Goal: Transaction & Acquisition: Obtain resource

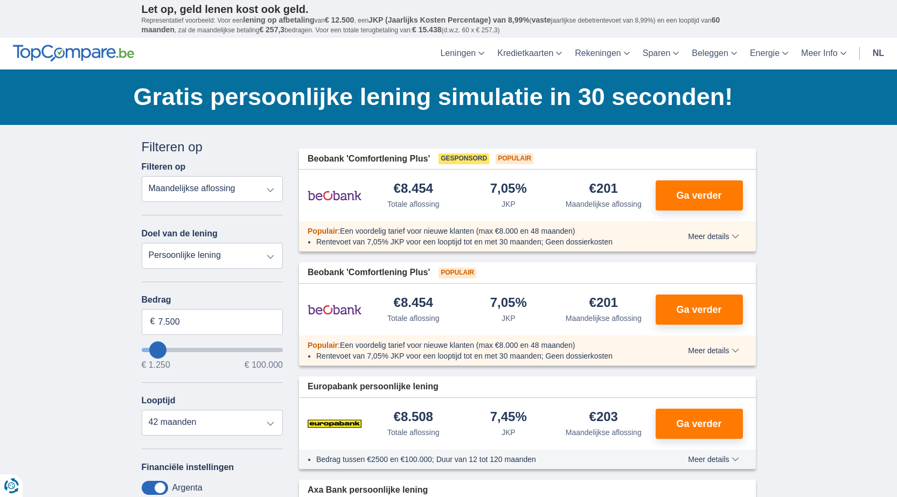
type input "6.250"
type input "4250"
type input "4.250"
select select "36"
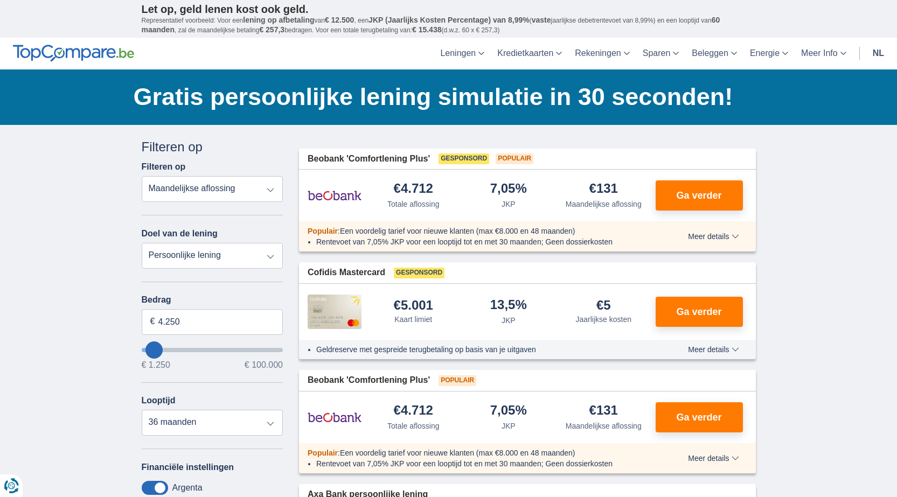
type input "5.250"
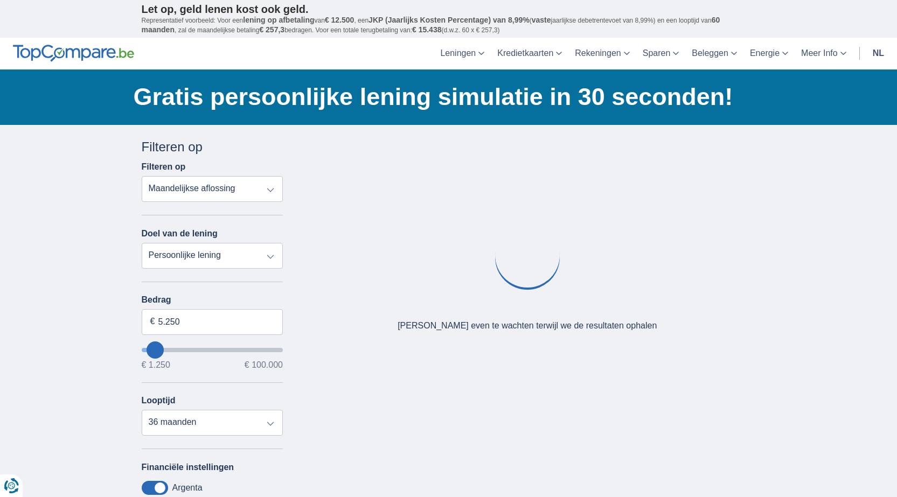
type input "5250"
click at [156, 349] on input "wantToBorrow" at bounding box center [213, 350] width 142 height 4
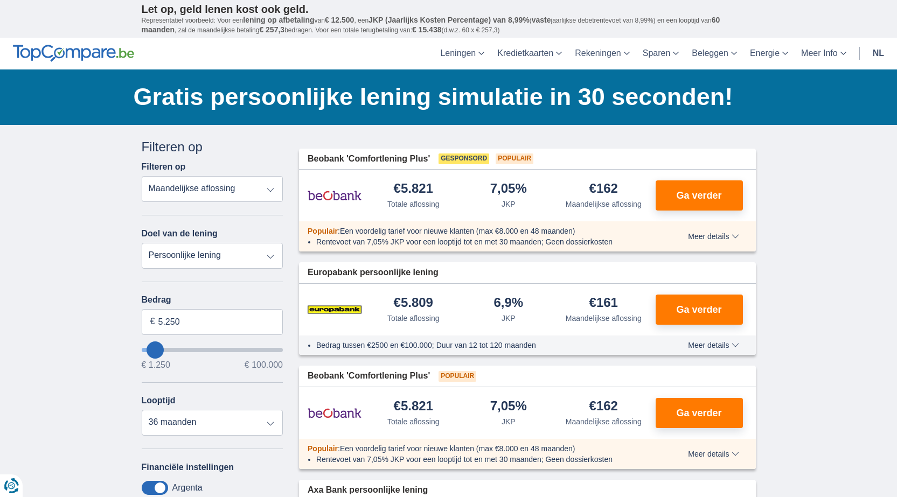
scroll to position [215, 0]
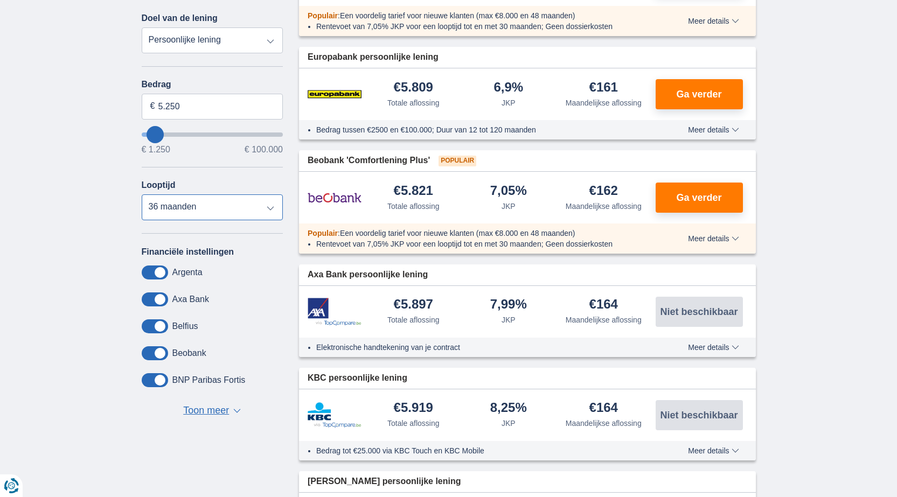
drag, startPoint x: 229, startPoint y: 204, endPoint x: 226, endPoint y: 218, distance: 14.4
click at [229, 204] on select "12 maanden 18 maanden 24 maanden 30 maanden 36 maanden" at bounding box center [213, 207] width 142 height 26
select select "30"
click at [142, 194] on select "12 maanden 18 maanden 24 maanden 30 maanden 36 maanden" at bounding box center [213, 207] width 142 height 26
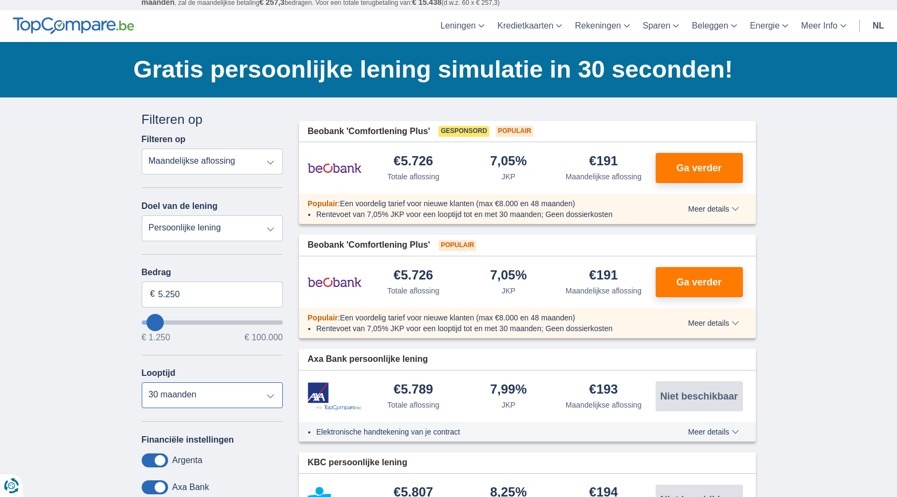
scroll to position [54, 0]
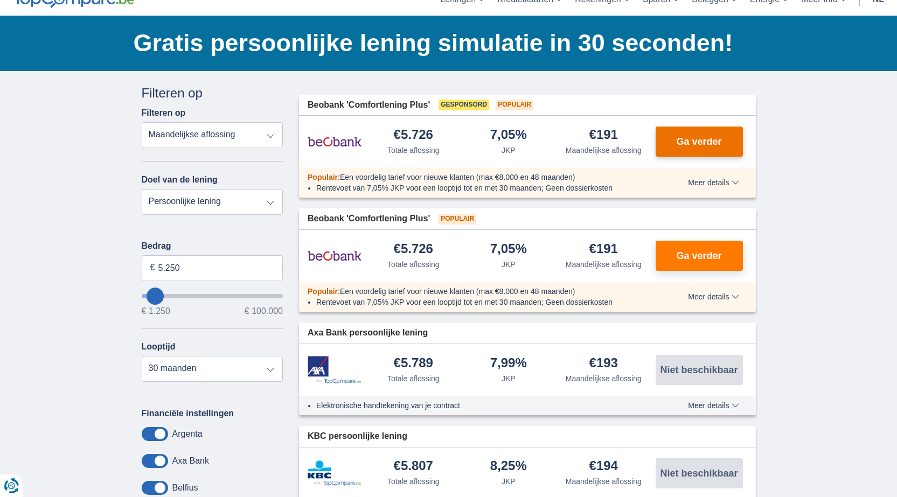
click at [692, 149] on button "Ga verder" at bounding box center [698, 142] width 87 height 30
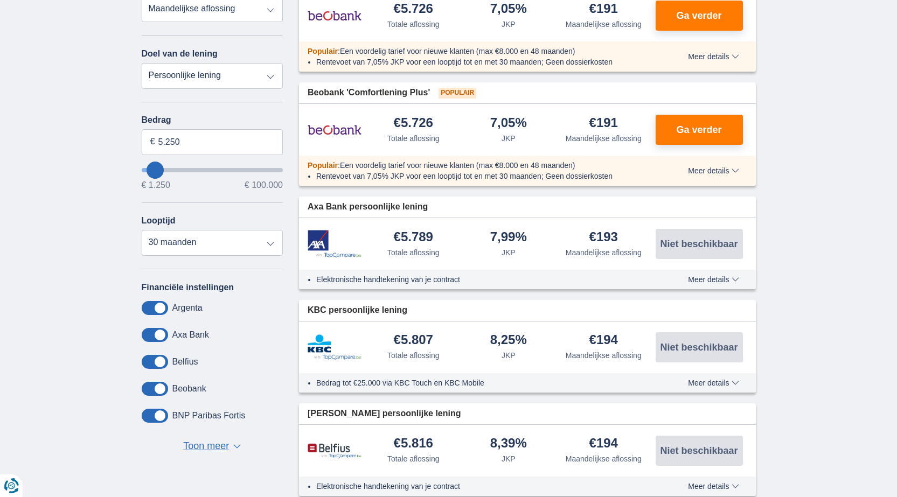
scroll to position [323, 0]
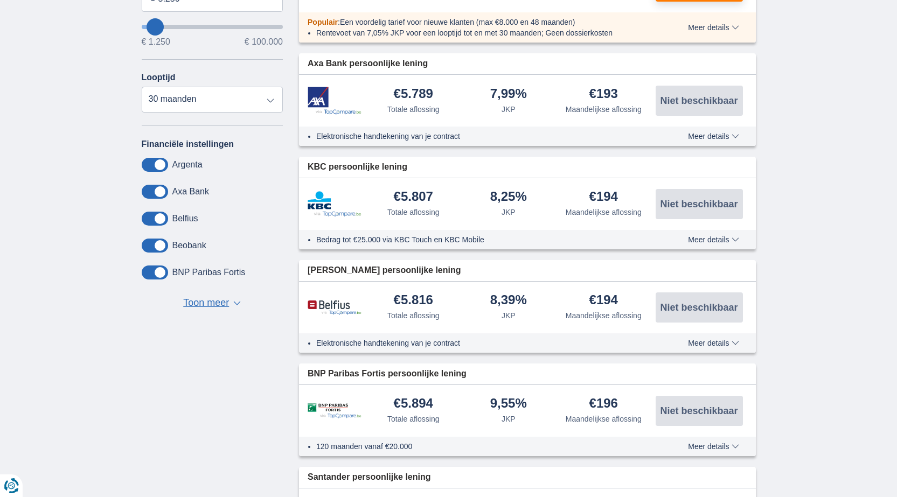
click at [214, 298] on span "Toon meer" at bounding box center [206, 303] width 46 height 14
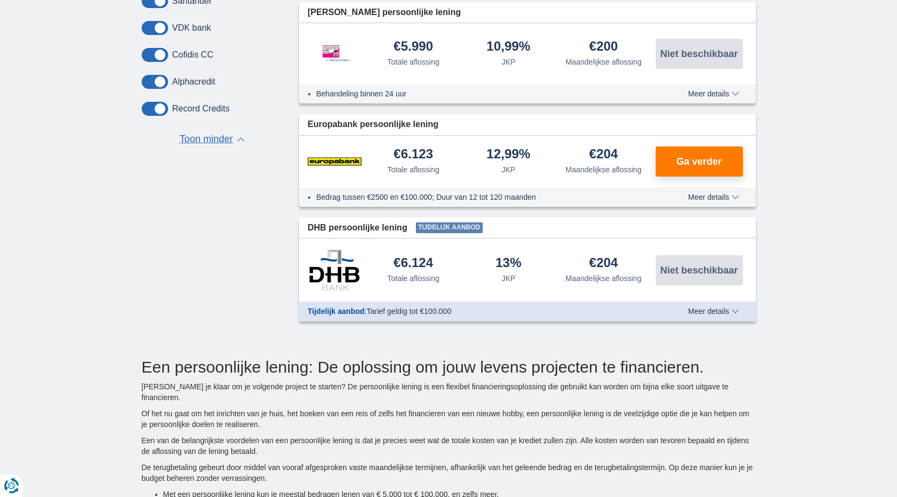
scroll to position [1023, 0]
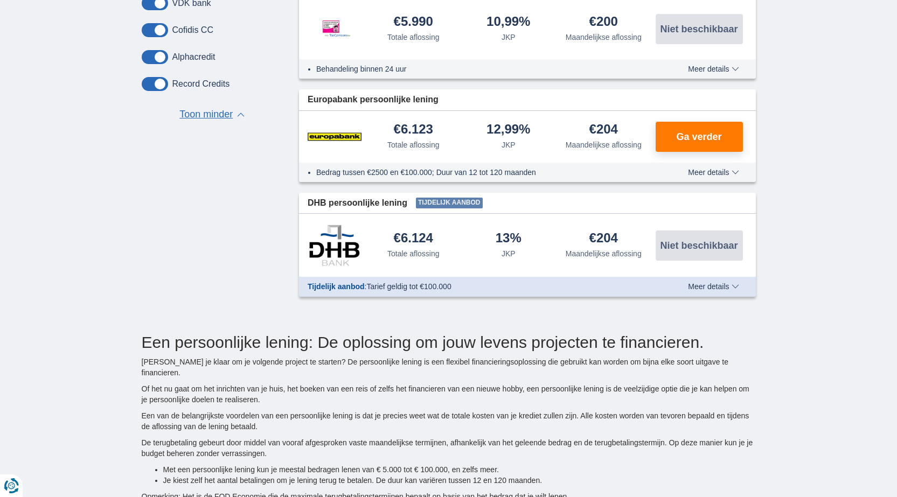
click at [725, 170] on span "Meer details" at bounding box center [713, 173] width 51 height 8
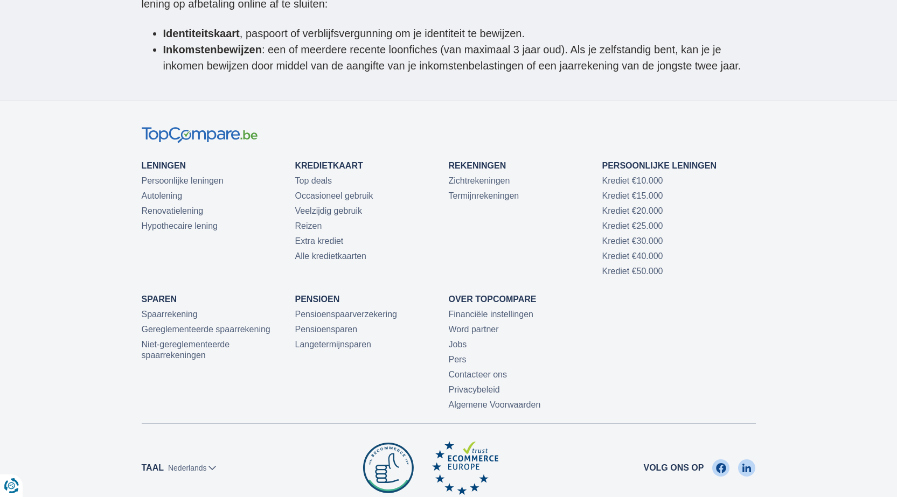
scroll to position [3105, 0]
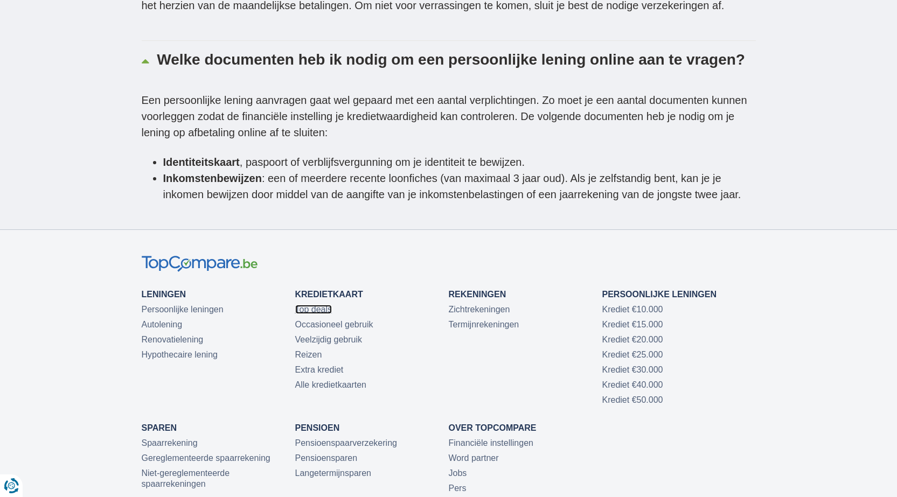
click at [322, 305] on link "Top deals" at bounding box center [313, 309] width 37 height 9
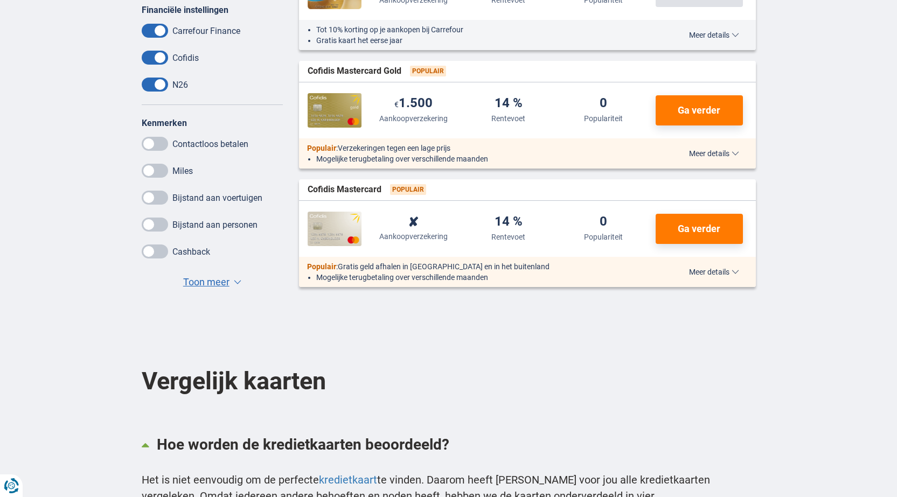
scroll to position [485, 0]
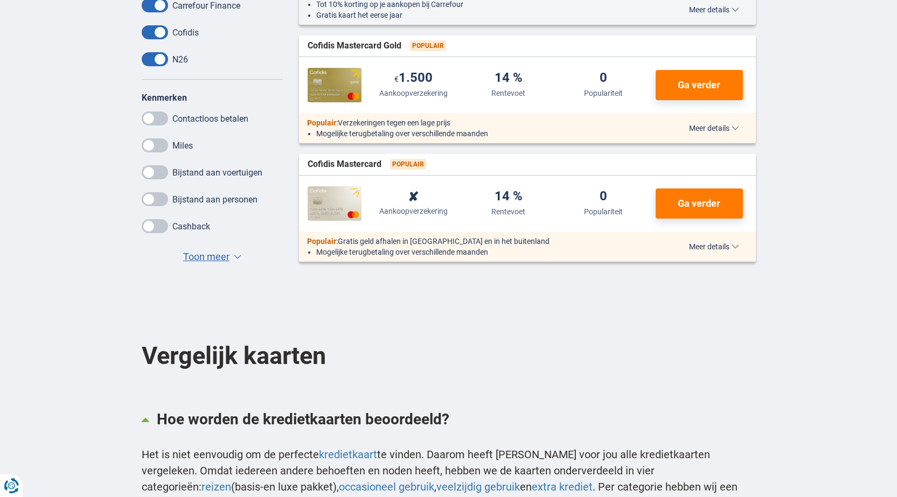
click at [704, 244] on span "Meer details" at bounding box center [714, 247] width 50 height 8
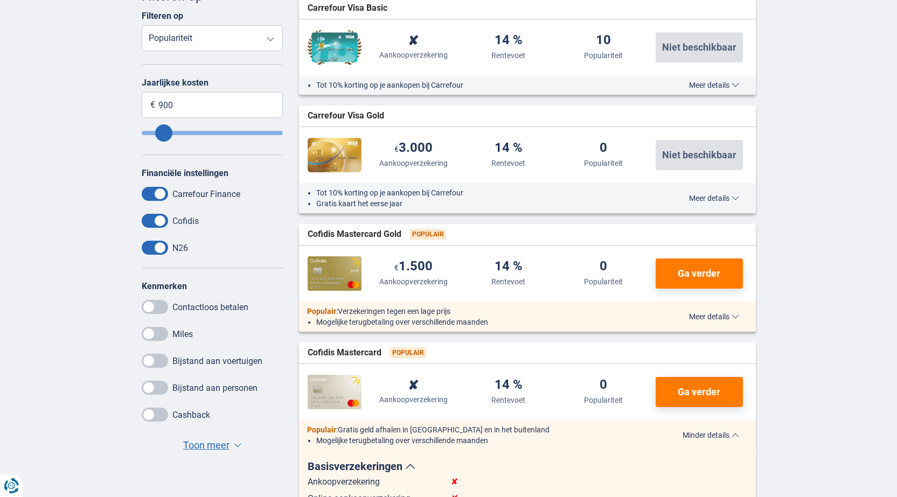
scroll to position [269, 0]
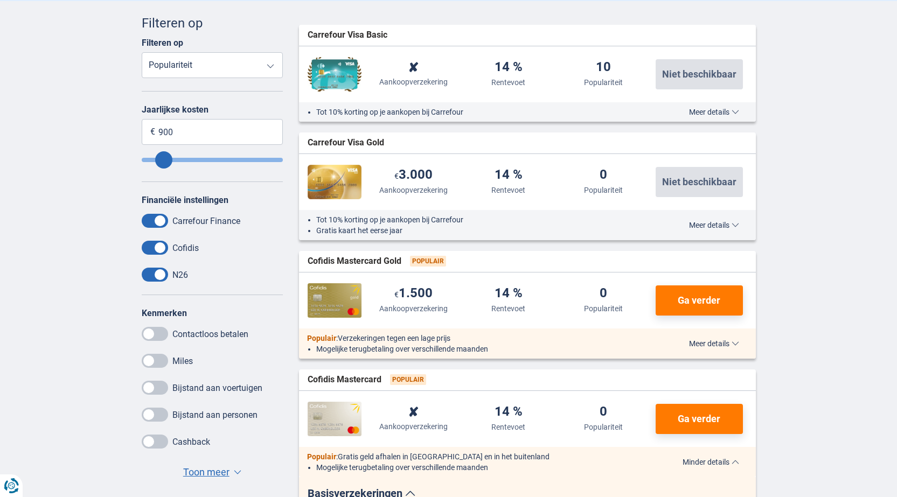
click at [702, 340] on span "Meer details" at bounding box center [714, 344] width 50 height 8
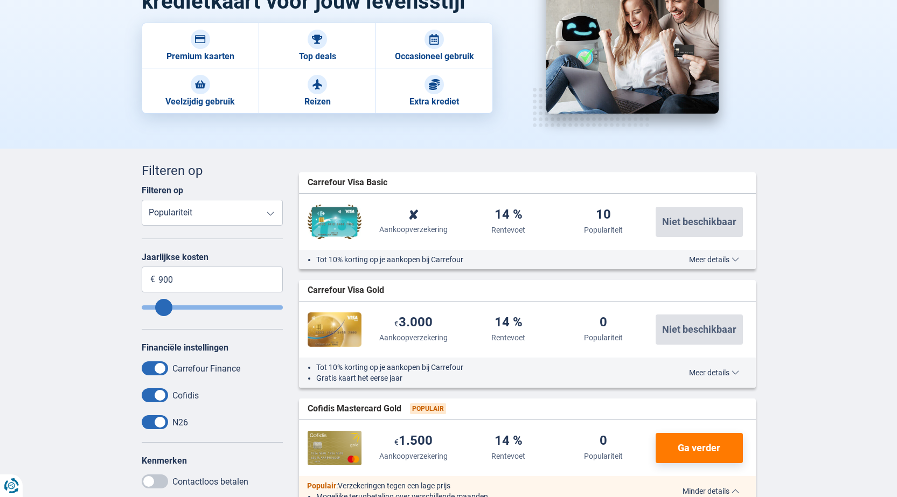
scroll to position [215, 0]
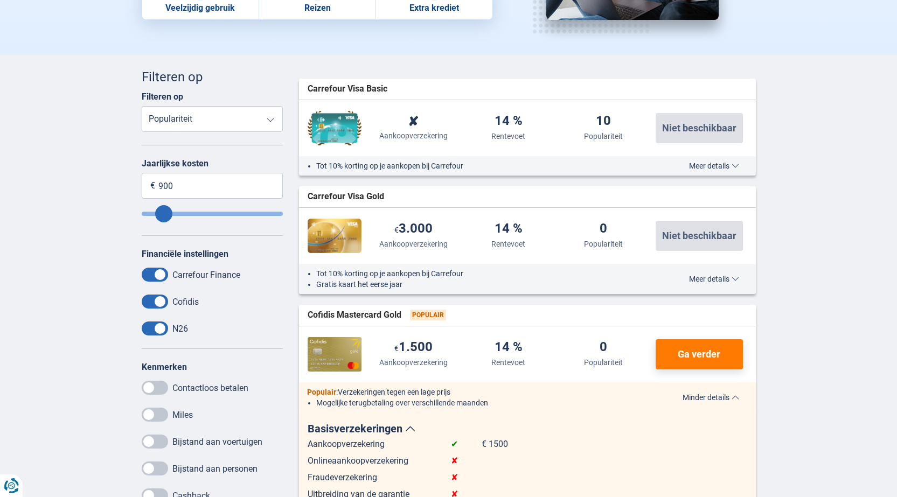
click at [709, 281] on span "Meer details" at bounding box center [714, 279] width 50 height 8
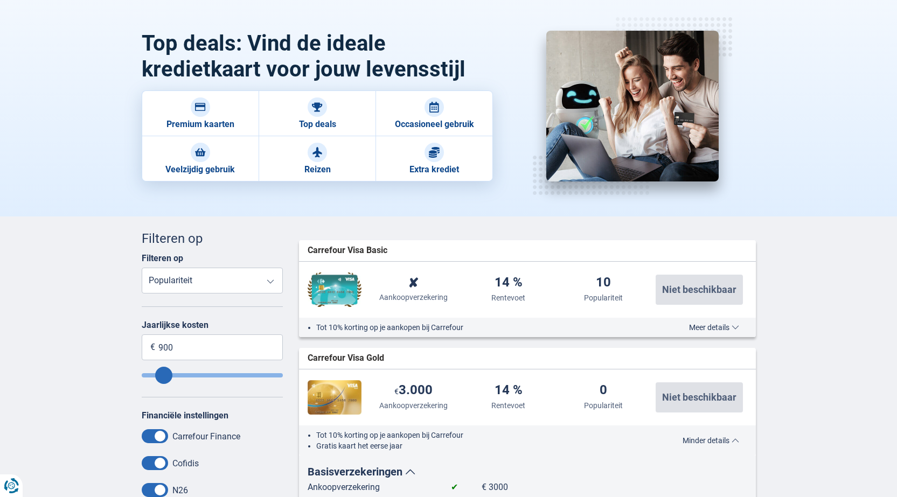
scroll to position [0, 0]
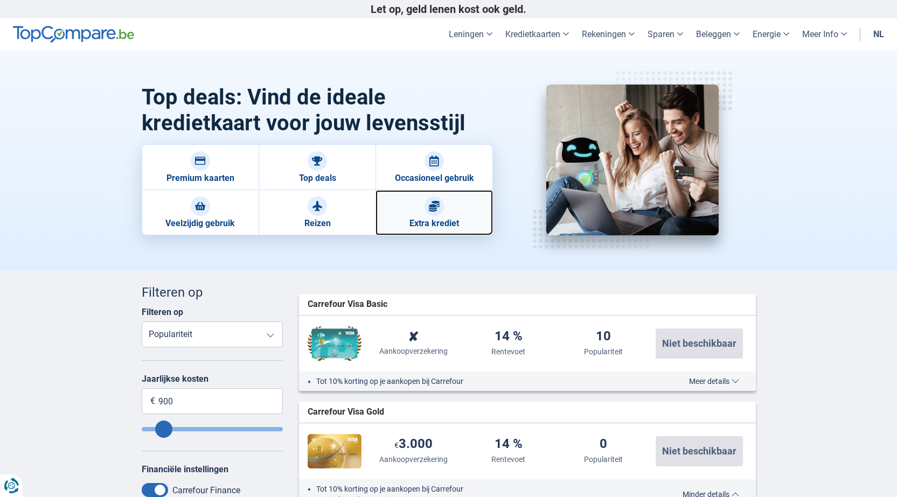
click at [433, 215] on div at bounding box center [433, 206] width 19 height 19
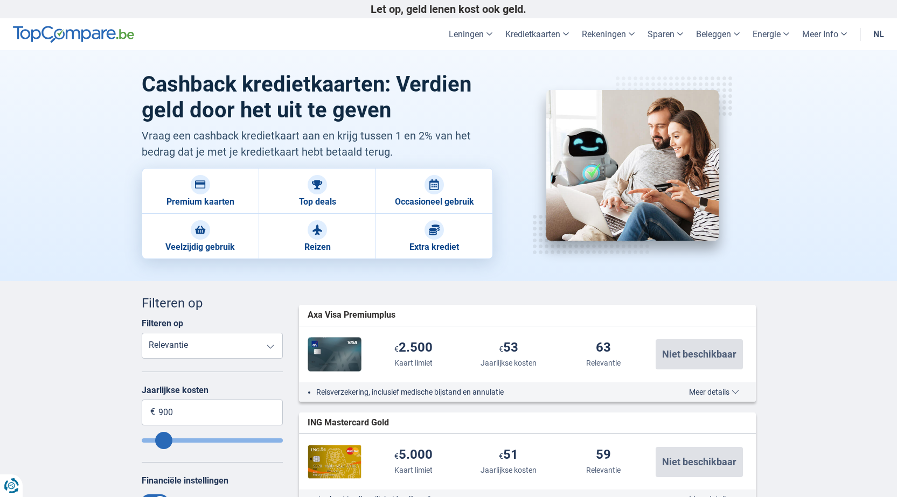
scroll to position [215, 0]
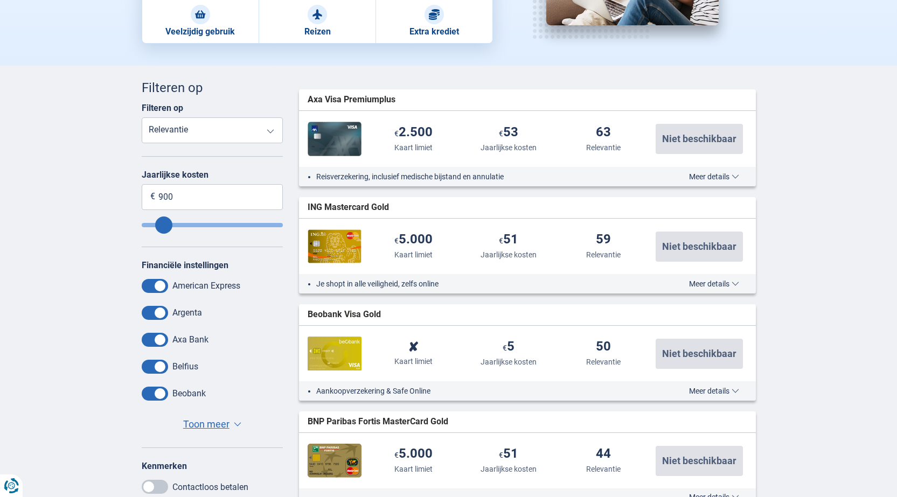
click at [708, 176] on span "Meer details" at bounding box center [714, 177] width 50 height 8
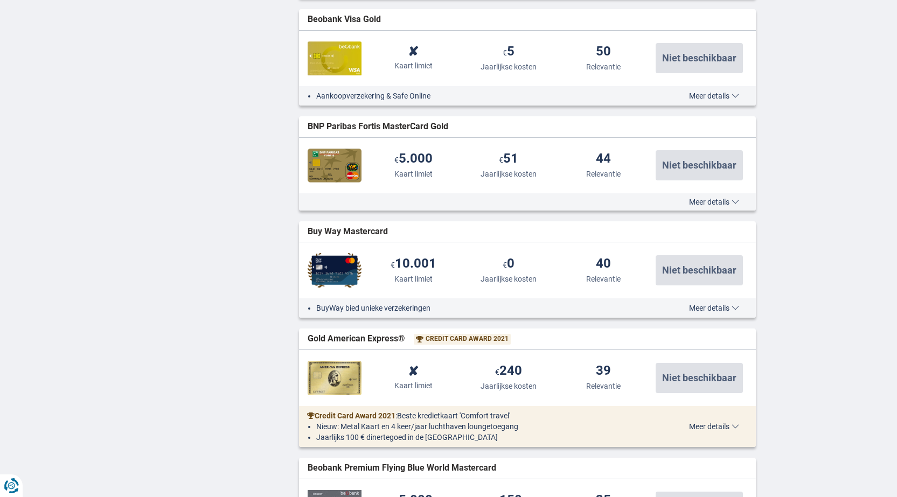
scroll to position [1185, 0]
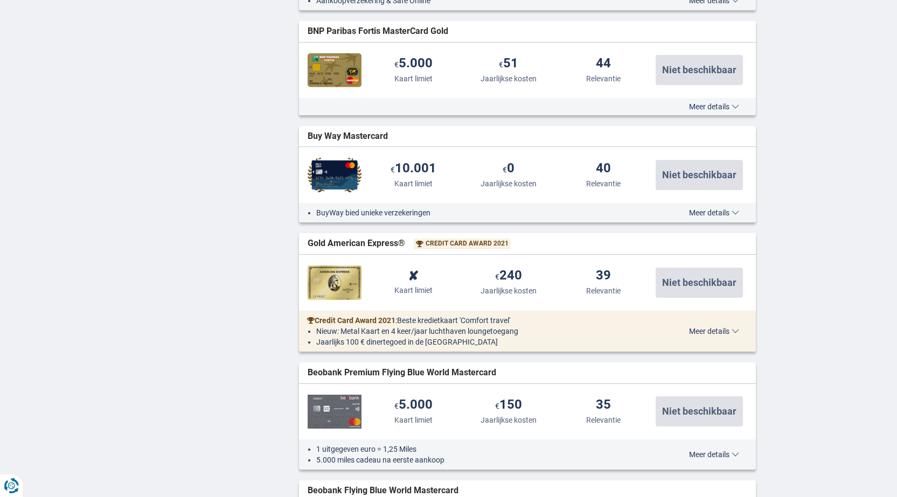
click at [689, 211] on span "Meer details" at bounding box center [714, 213] width 50 height 8
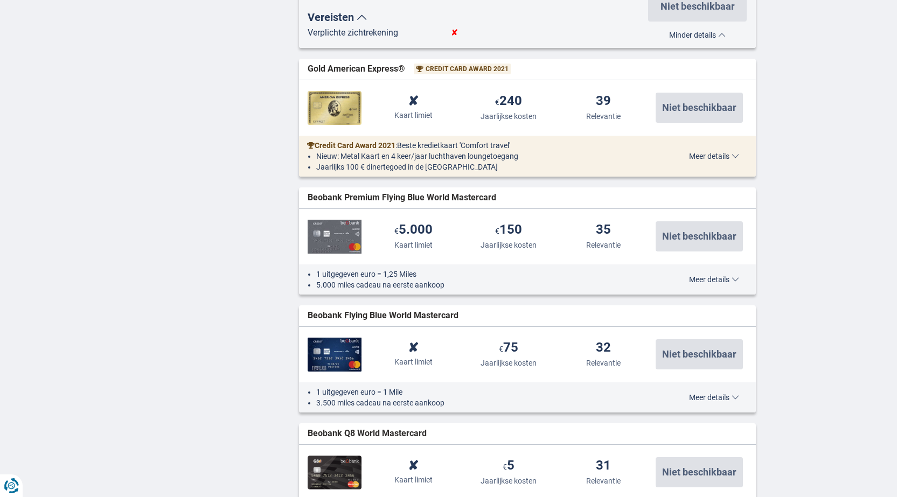
scroll to position [1939, 0]
click at [716, 157] on span "Meer details" at bounding box center [714, 156] width 50 height 8
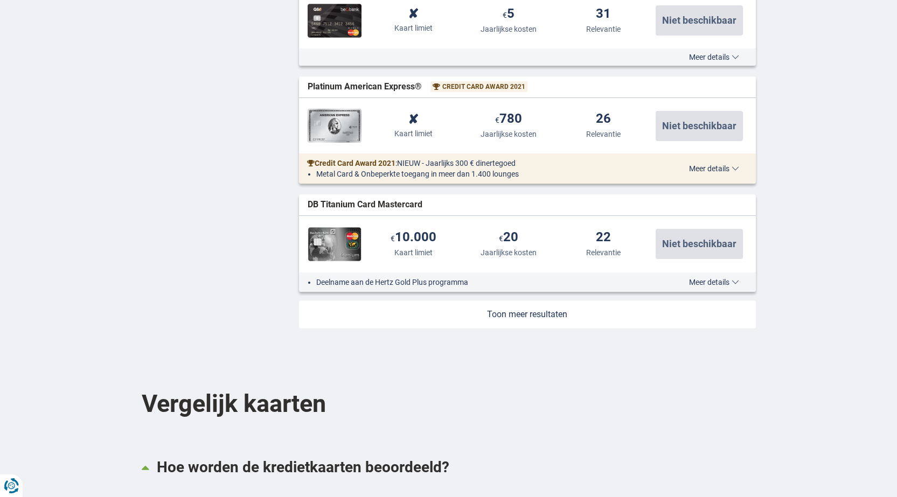
scroll to position [3070, 0]
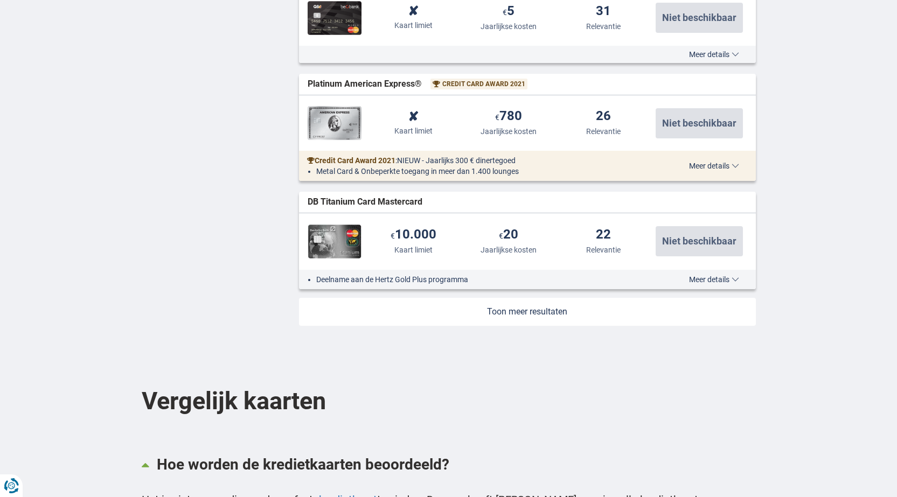
drag, startPoint x: 711, startPoint y: 143, endPoint x: 702, endPoint y: 143, distance: 9.2
click at [709, 162] on span "Meer details" at bounding box center [714, 166] width 50 height 8
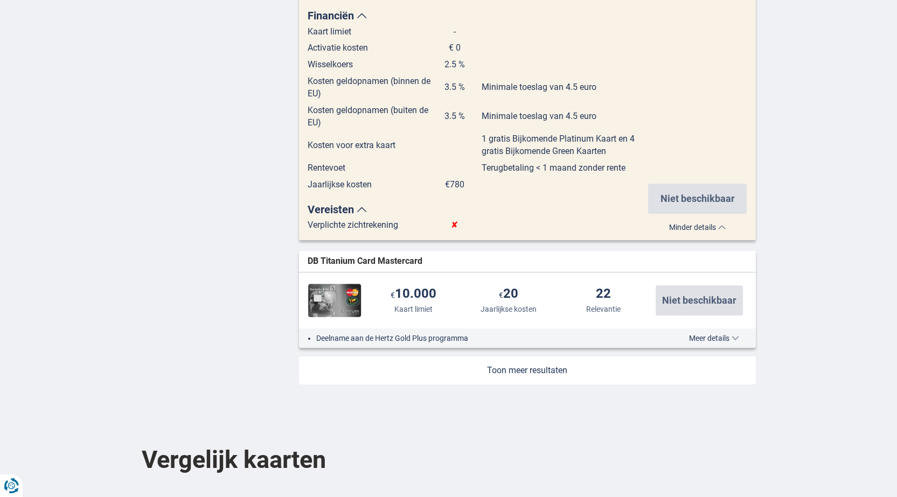
scroll to position [3716, 0]
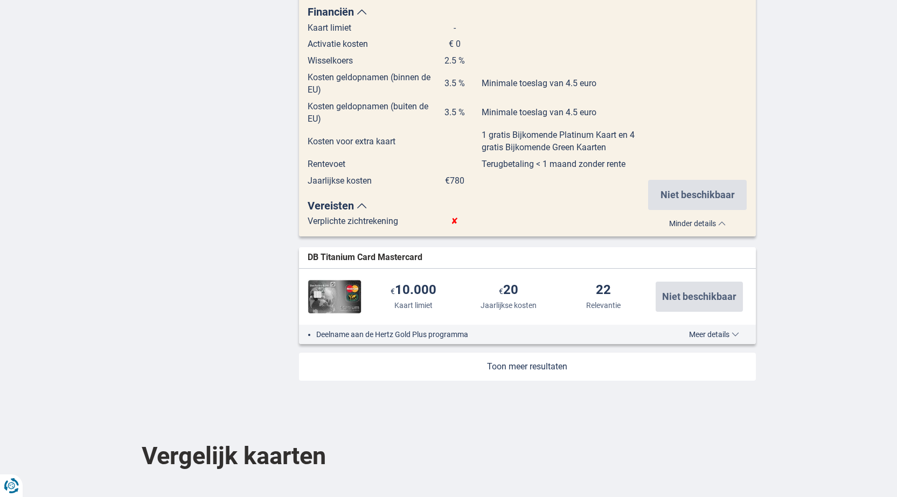
click at [703, 331] on span "Meer details" at bounding box center [714, 335] width 50 height 8
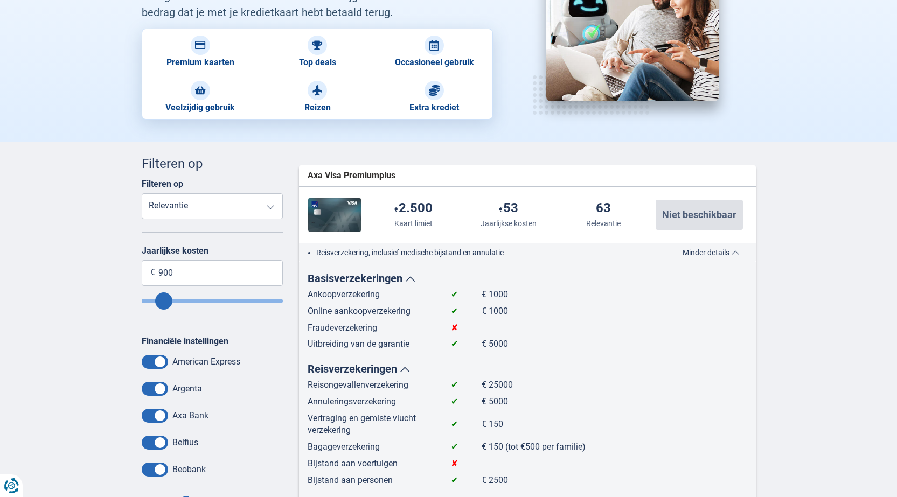
scroll to position [0, 0]
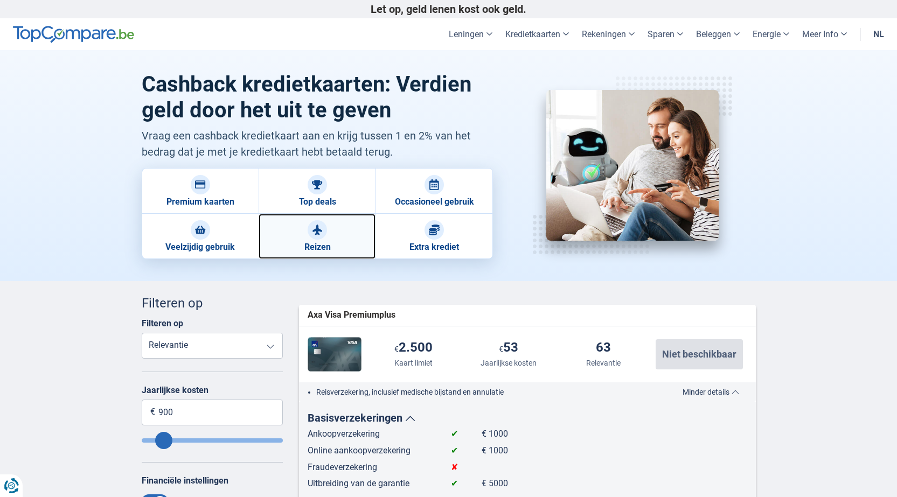
click at [333, 234] on link "Reizen" at bounding box center [317, 236] width 117 height 45
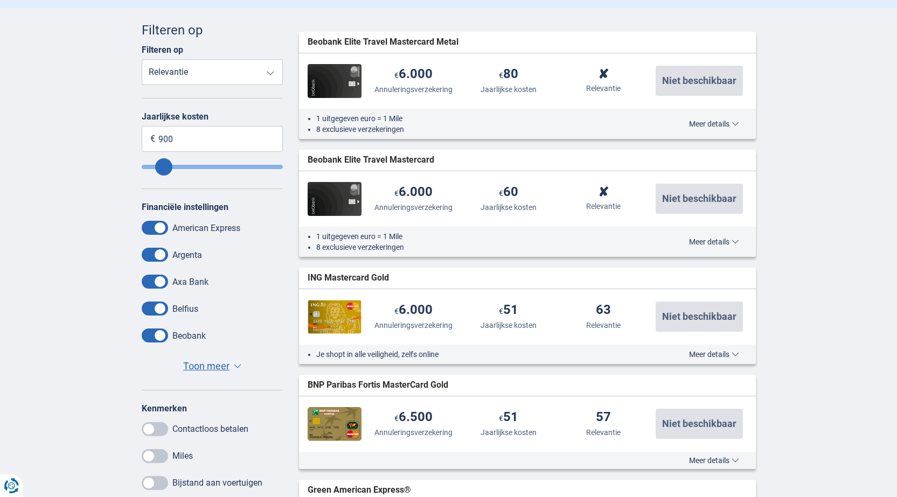
scroll to position [269, 0]
